Goal: Use online tool/utility

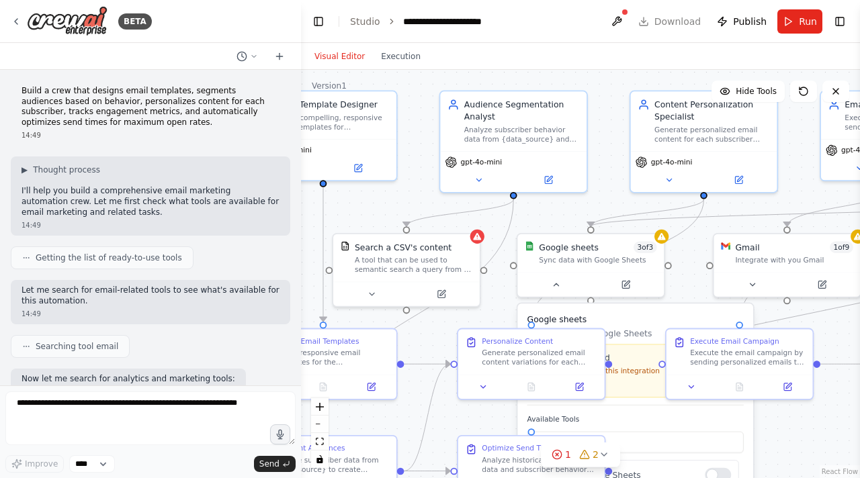
scroll to position [1453, 0]
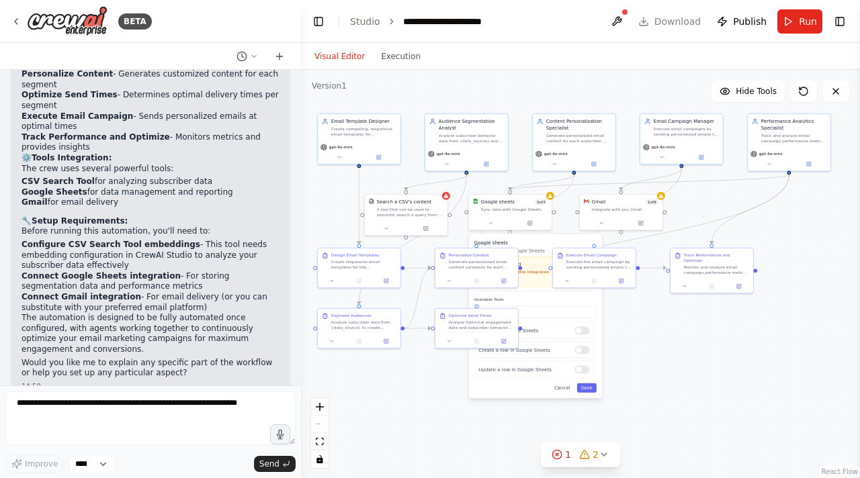
drag, startPoint x: 392, startPoint y: 218, endPoint x: 280, endPoint y: 210, distance: 112.5
click at [280, 210] on div "BETA Build a crew that designs email templates, segments audiences based on beh…" at bounding box center [430, 239] width 860 height 478
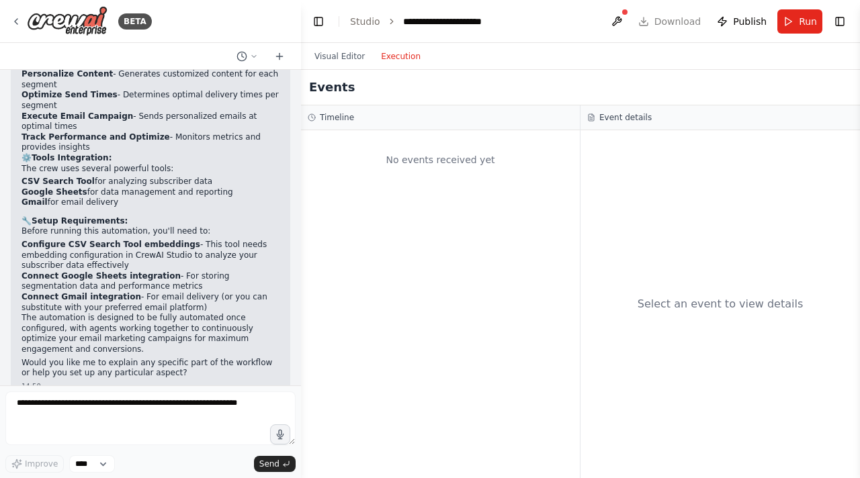
click at [396, 60] on button "Execution" at bounding box center [401, 56] width 56 height 16
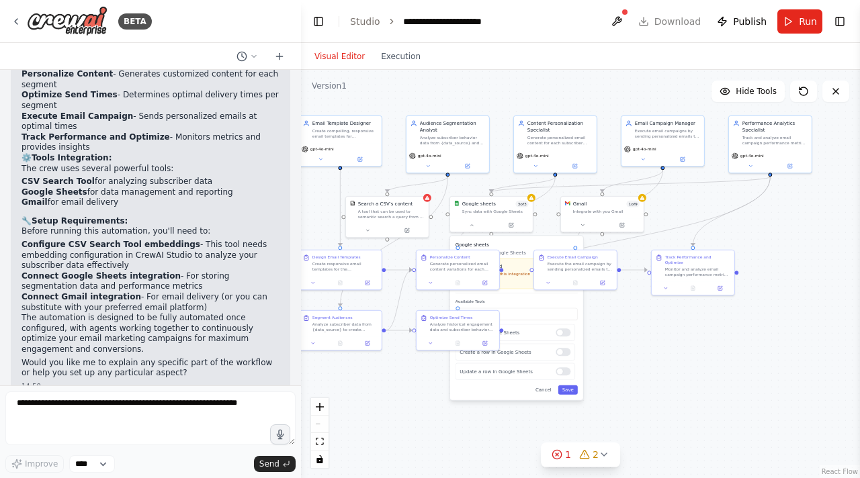
click at [345, 55] on button "Visual Editor" at bounding box center [339, 56] width 67 height 16
click at [791, 28] on button "Run" at bounding box center [799, 21] width 45 height 24
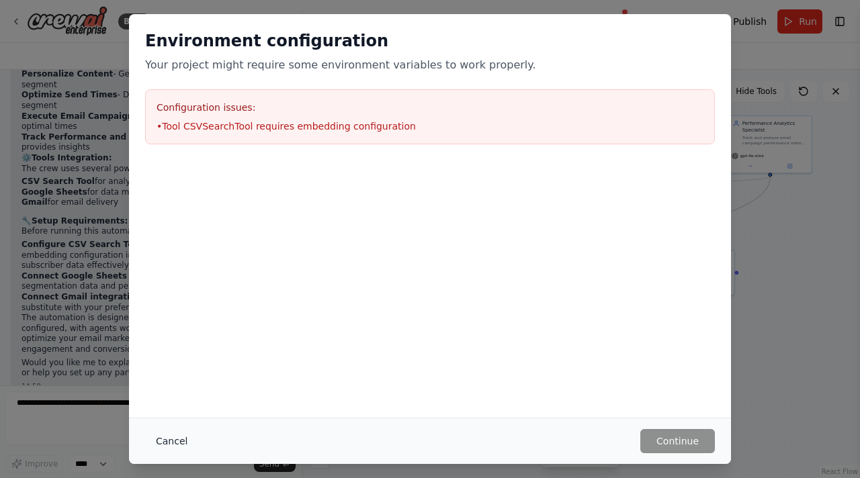
click at [171, 450] on button "Cancel" at bounding box center [171, 441] width 53 height 24
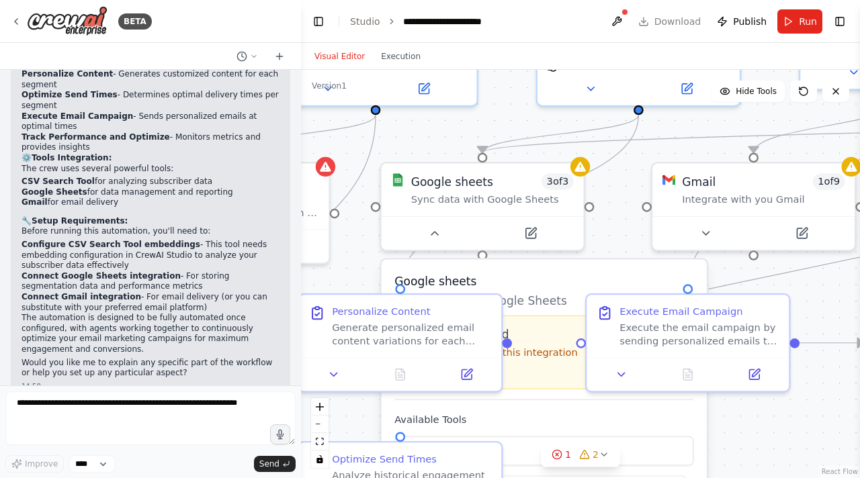
drag, startPoint x: 566, startPoint y: 189, endPoint x: 421, endPoint y: 136, distance: 154.5
click at [421, 136] on div ".deletable-edge-delete-btn { width: 20px; height: 20px; border: 0px solid #ffff…" at bounding box center [580, 274] width 559 height 408
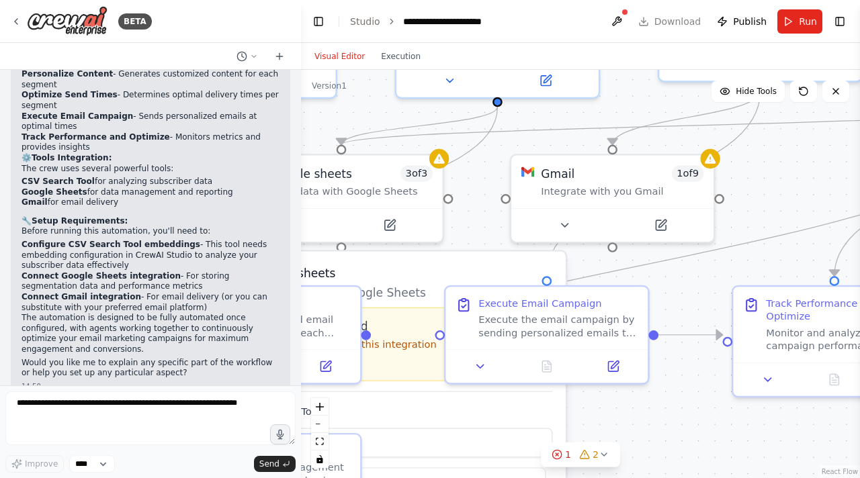
drag, startPoint x: 658, startPoint y: 150, endPoint x: 513, endPoint y: 144, distance: 145.2
click at [513, 144] on div ".deletable-edge-delete-btn { width: 20px; height: 20px; border: 0px solid #ffff…" at bounding box center [580, 274] width 559 height 408
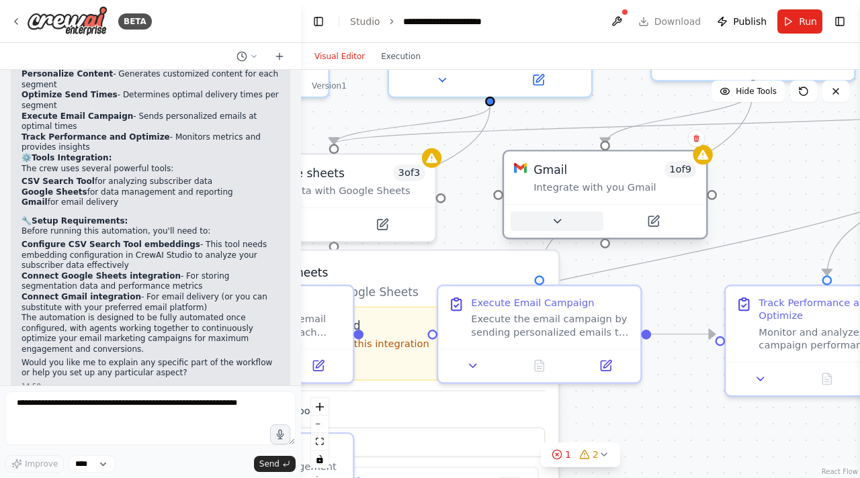
click at [563, 225] on icon at bounding box center [556, 221] width 13 height 13
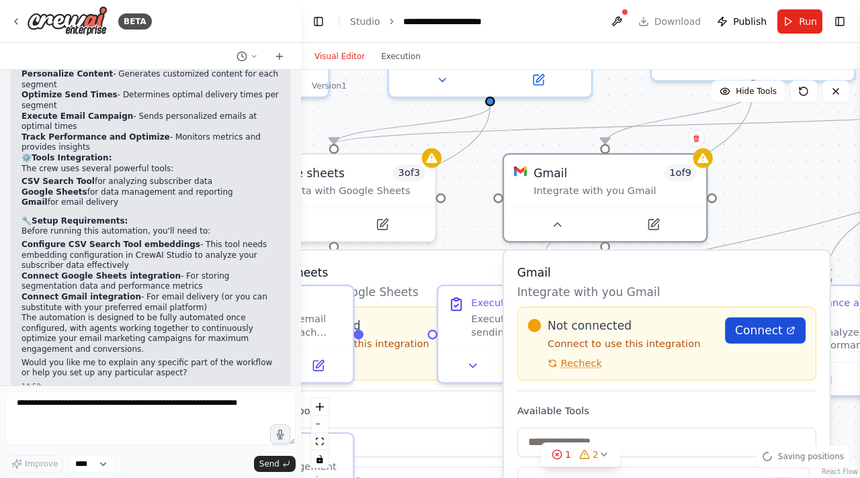
click at [758, 331] on span "Connect" at bounding box center [759, 330] width 48 height 16
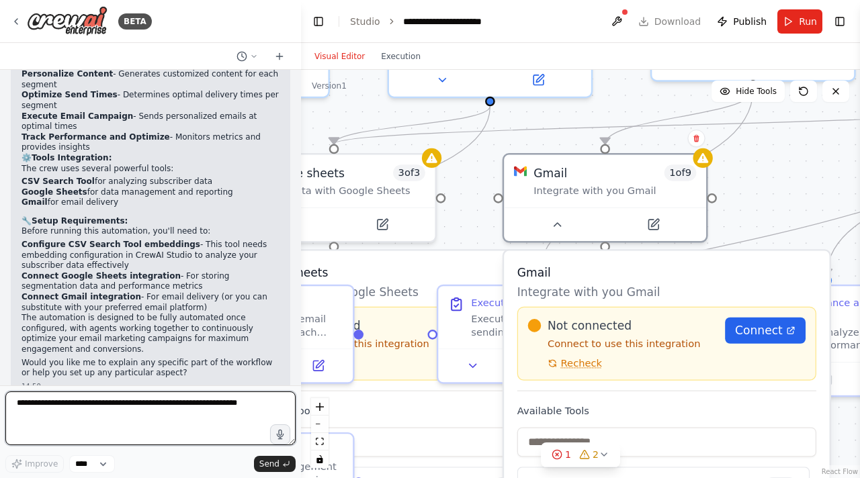
click at [201, 418] on textarea at bounding box center [150, 419] width 290 height 54
type textarea "*"
type textarea "**********"
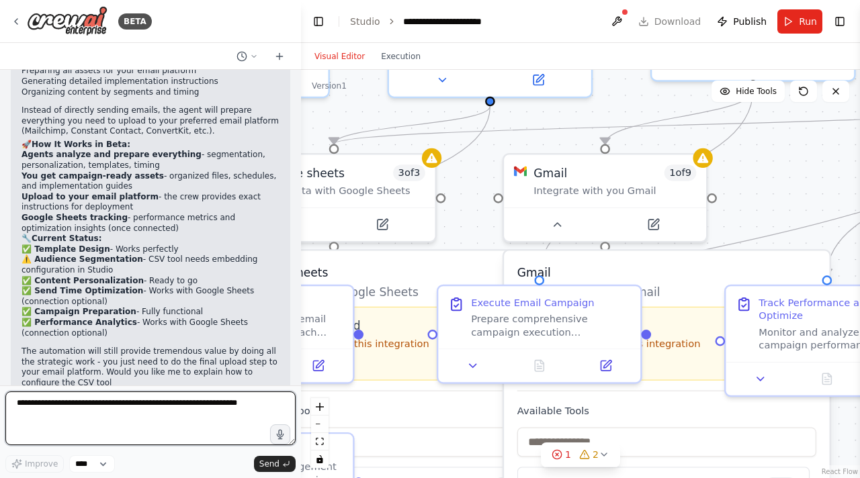
scroll to position [2225, 0]
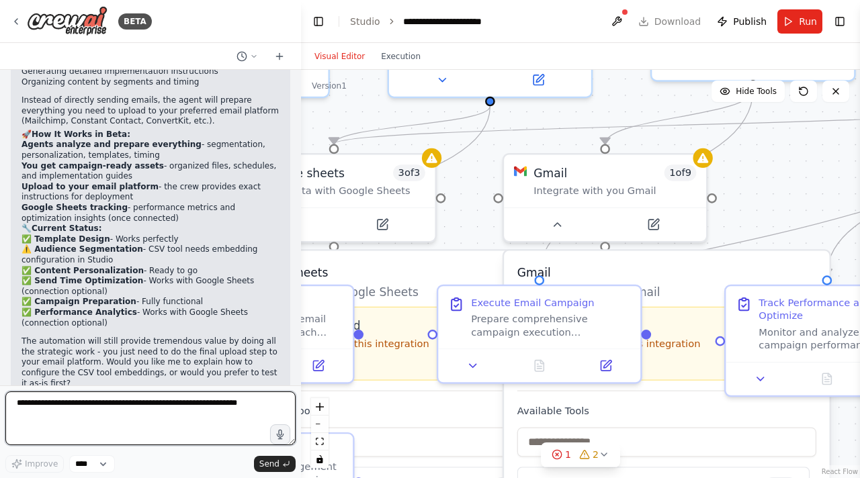
click at [105, 414] on textarea at bounding box center [150, 419] width 290 height 54
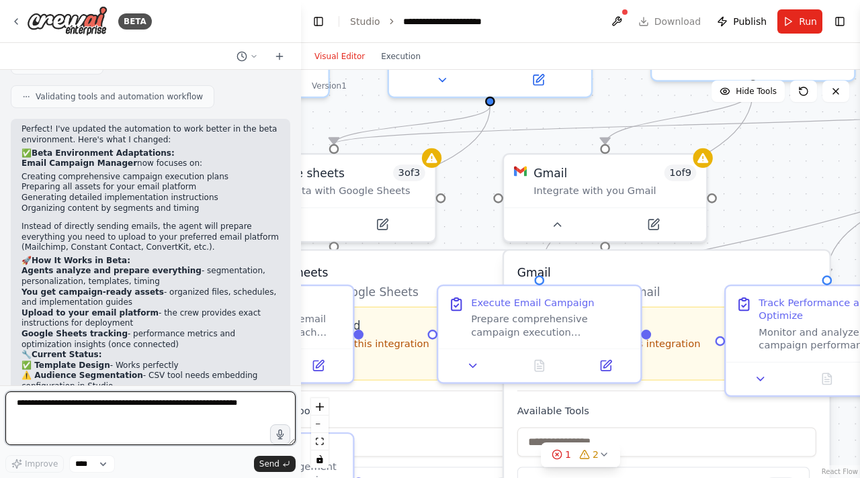
scroll to position [2098, 0]
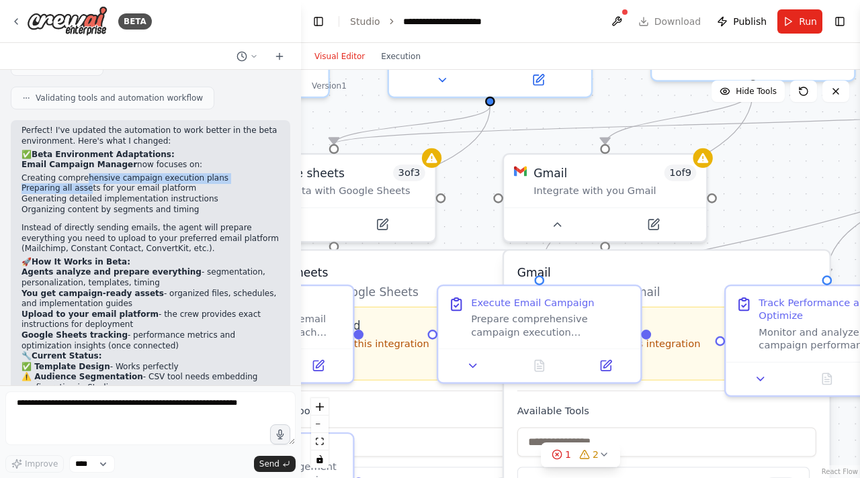
drag, startPoint x: 83, startPoint y: 159, endPoint x: 88, endPoint y: 168, distance: 10.3
click at [87, 173] on ul "Creating comprehensive campaign execution plans Preparing all assets for your e…" at bounding box center [150, 194] width 258 height 42
click at [93, 205] on li "Organizing content by segments and timing" at bounding box center [150, 210] width 258 height 11
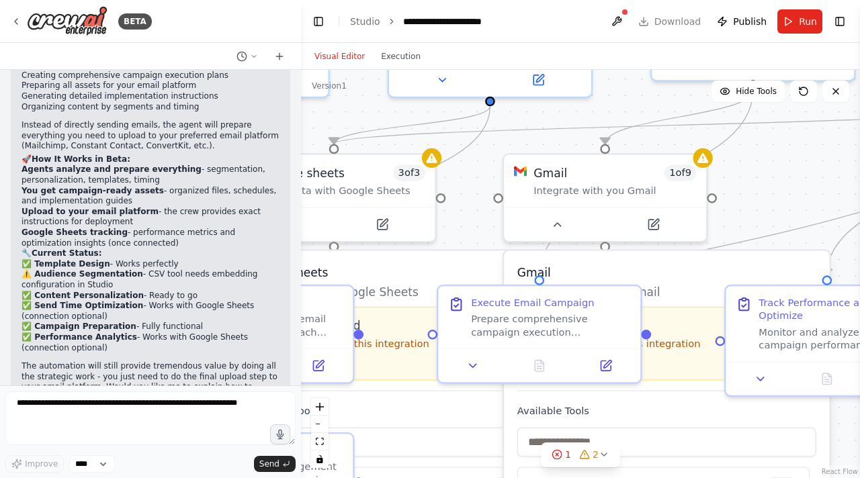
scroll to position [2225, 0]
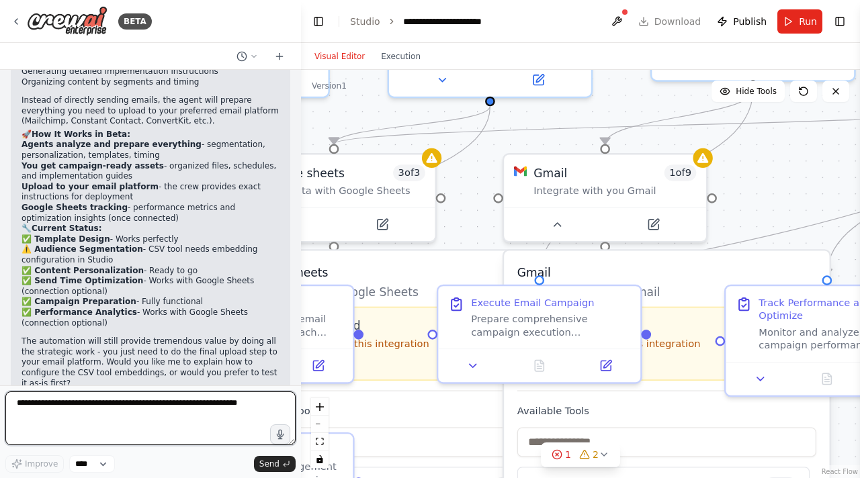
click at [62, 410] on textarea at bounding box center [150, 419] width 290 height 54
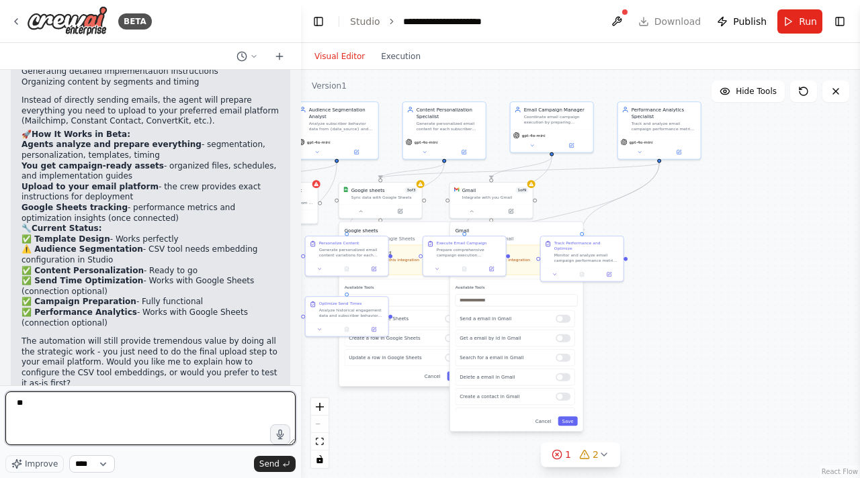
type textarea "*"
type textarea "**********"
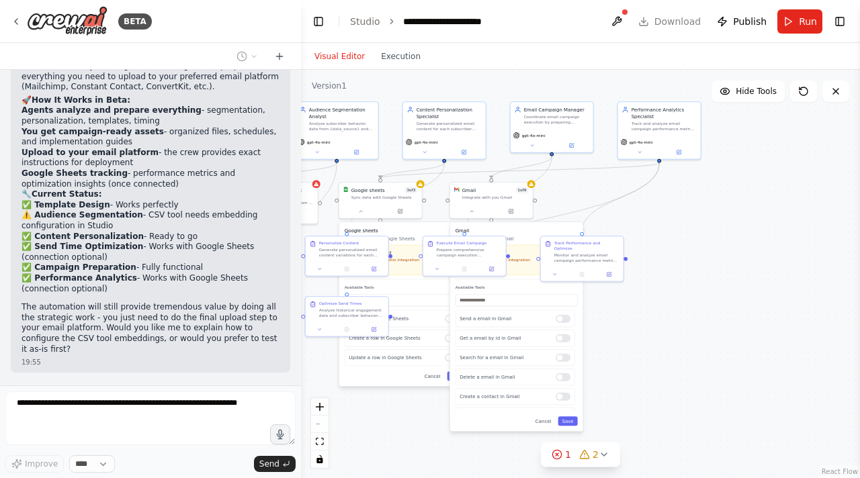
scroll to position [2305, 0]
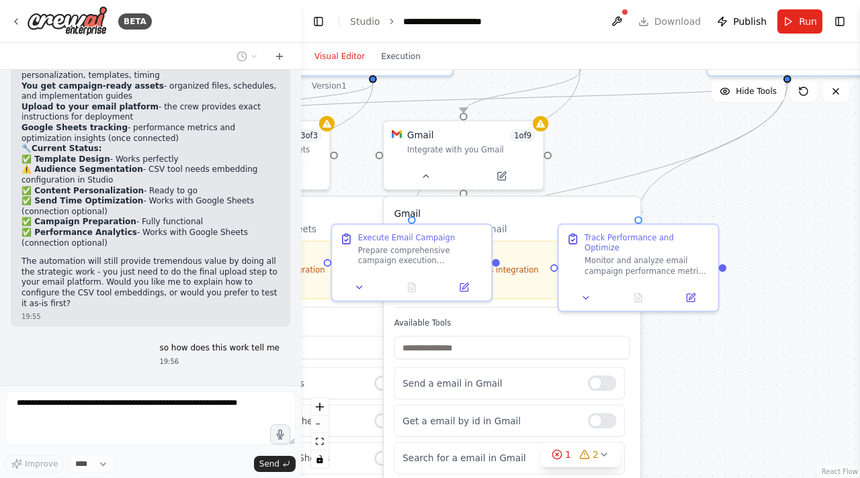
drag, startPoint x: 410, startPoint y: 154, endPoint x: 593, endPoint y: 153, distance: 183.4
click at [593, 153] on div ".deletable-edge-delete-btn { width: 20px; height: 20px; border: 0px solid #ffff…" at bounding box center [580, 274] width 559 height 408
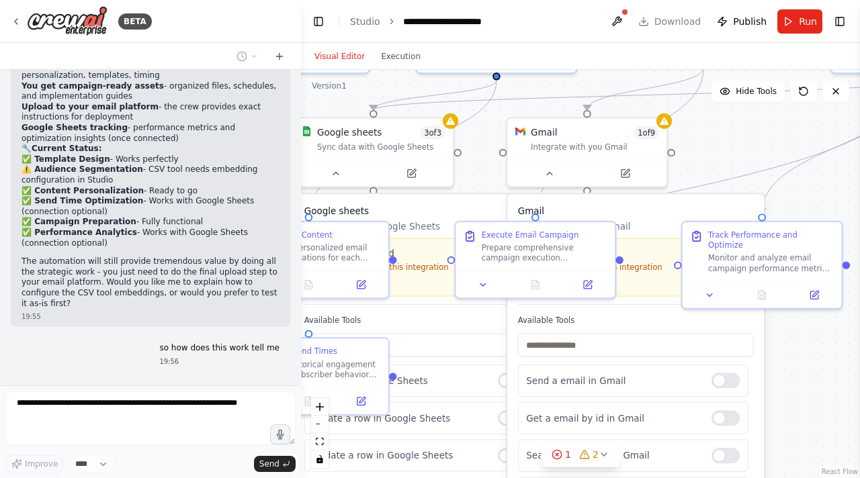
drag, startPoint x: 597, startPoint y: 160, endPoint x: 718, endPoint y: 157, distance: 120.9
click at [719, 157] on div ".deletable-edge-delete-btn { width: 20px; height: 20px; border: 0px solid #ffff…" at bounding box center [580, 274] width 559 height 408
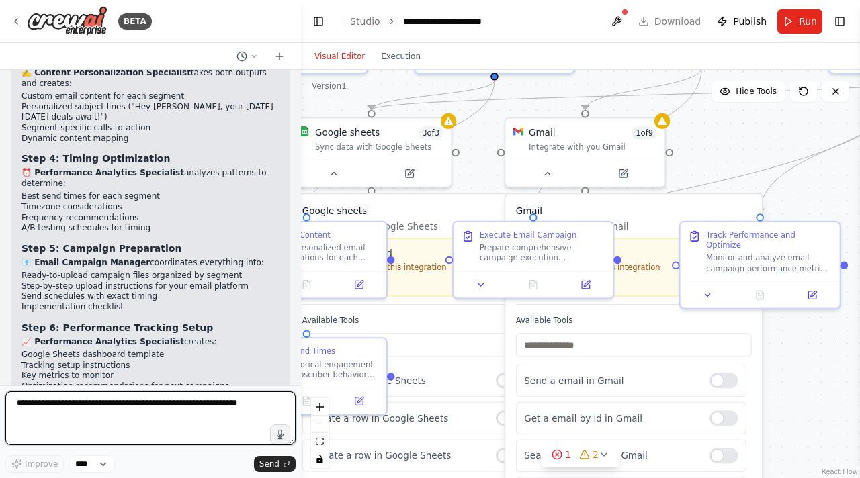
scroll to position [3025, 0]
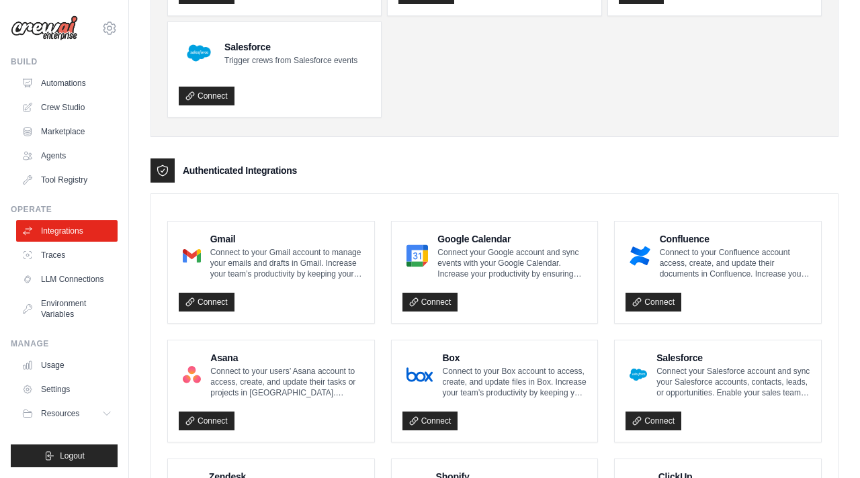
scroll to position [228, 0]
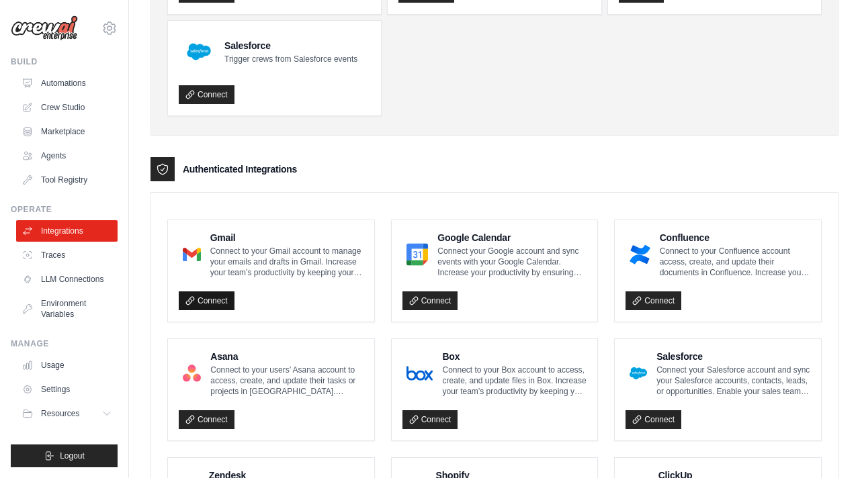
click at [193, 305] on link "Connect" at bounding box center [207, 301] width 56 height 19
